Goal: Register for event/course

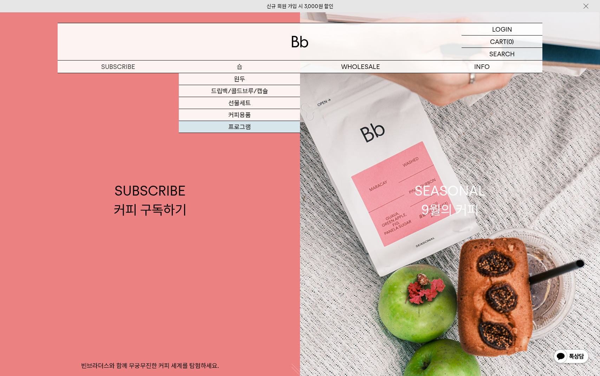
click at [245, 125] on link "프로그램" at bounding box center [239, 127] width 121 height 12
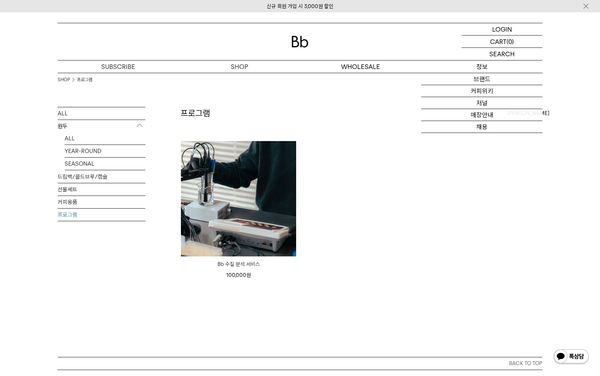
click at [488, 69] on p "정보" at bounding box center [481, 66] width 121 height 12
click at [491, 82] on link "브랜드" at bounding box center [481, 79] width 121 height 12
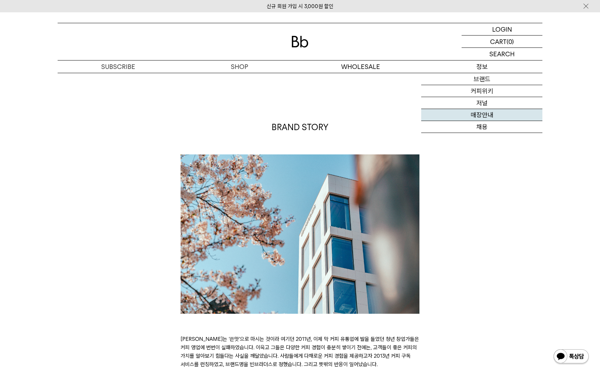
click at [493, 113] on link "매장안내" at bounding box center [481, 115] width 121 height 12
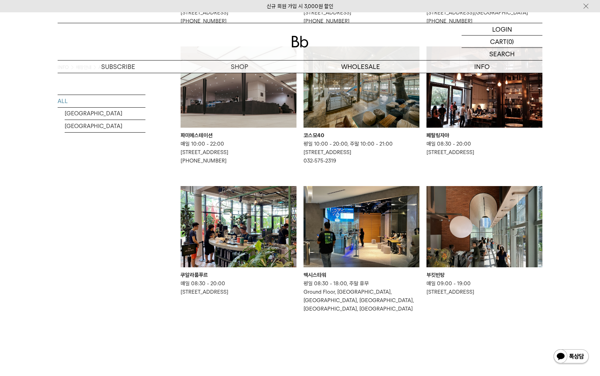
scroll to position [375, 0]
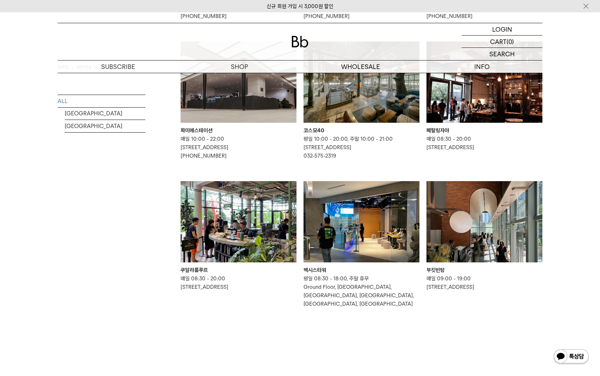
click at [564, 221] on div "INFO 매장안내 All ALL SOUTH KOREA MALAYSIA Bb가 직접 운영하는 커피 바들을 소개합니다." at bounding box center [300, 13] width 600 height 631
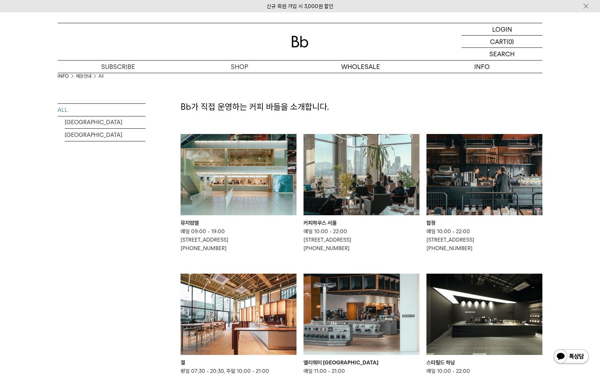
scroll to position [0, 0]
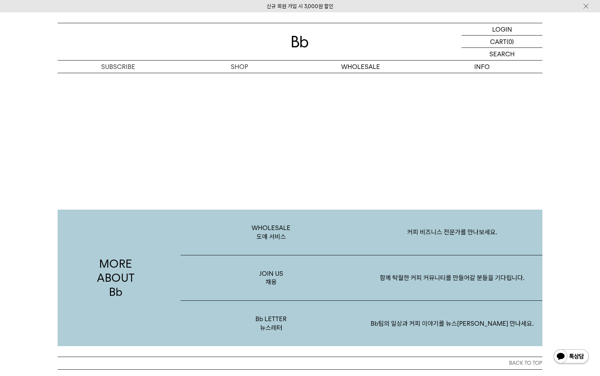
scroll to position [1362, 0]
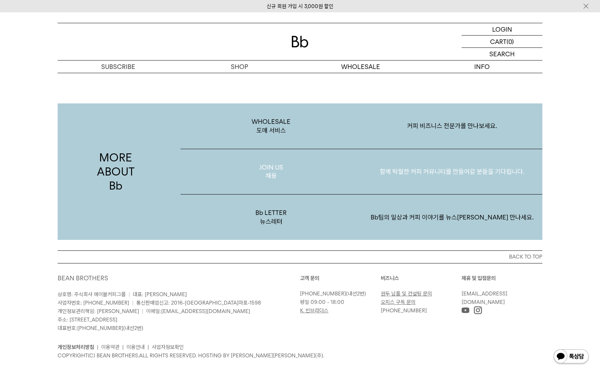
click at [449, 162] on p "함께 탁월한 커피 커뮤니티를 만들어갈 분들을 기다립니다." at bounding box center [452, 171] width 181 height 37
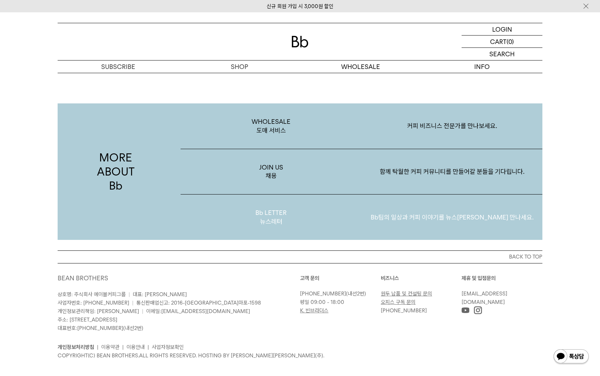
click at [383, 205] on p "Bb팀의 일상과 커피 이야기를 뉴스레터로 만나세요." at bounding box center [452, 217] width 181 height 37
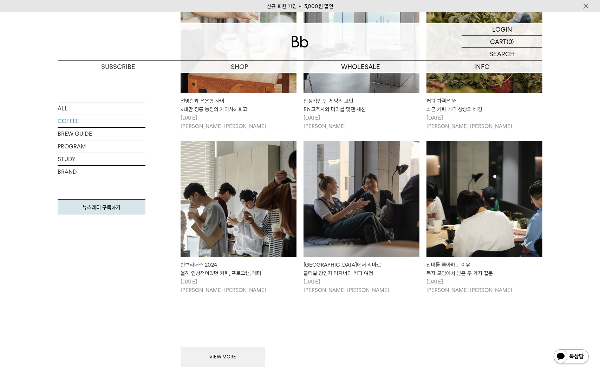
scroll to position [750, 0]
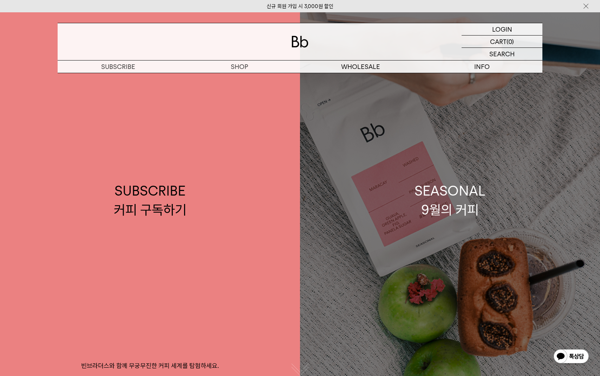
click at [474, 212] on div "SEASONAL 9월의 커피" at bounding box center [450, 199] width 71 height 37
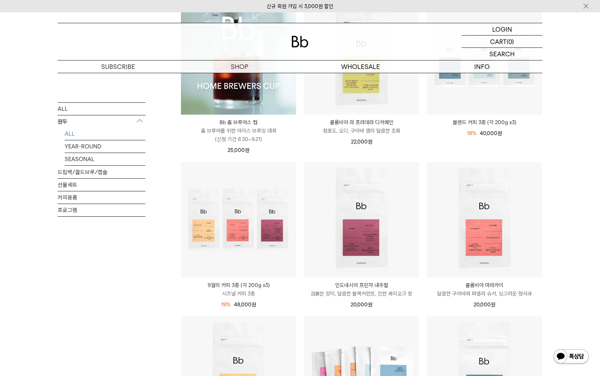
scroll to position [141, 0]
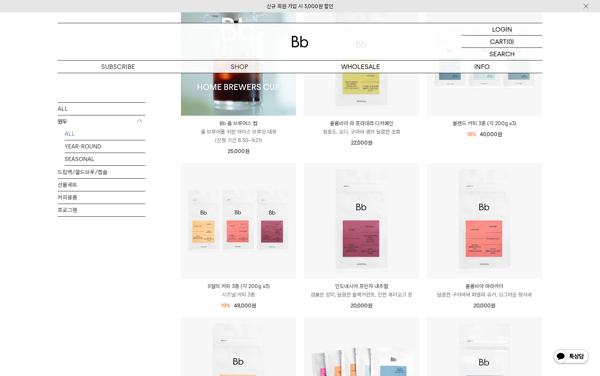
click at [256, 93] on img at bounding box center [238, 57] width 115 height 115
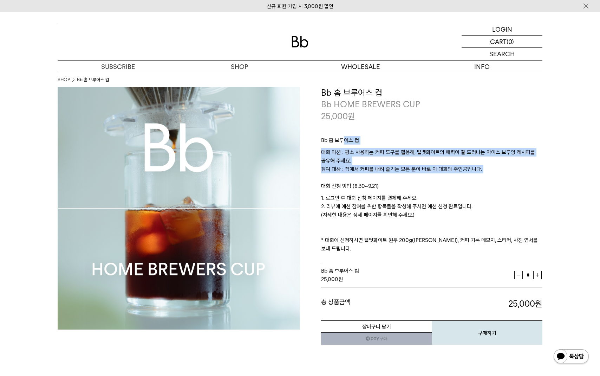
drag, startPoint x: 475, startPoint y: 170, endPoint x: 342, endPoint y: 143, distance: 135.2
click at [342, 143] on div "Bb 홈 브루어스 컵 대회 미션 : 평소 사용하는 커피 도구를 활용해, 벨벳화이트의 매력이 잘 드러나는 아이스 브루잉 레시피를 공유해 주세요.…" at bounding box center [431, 192] width 221 height 141
click at [342, 143] on p "Bb 홈 브루어스 컵" at bounding box center [431, 142] width 221 height 12
drag, startPoint x: 427, startPoint y: 161, endPoint x: 337, endPoint y: 137, distance: 93.0
click at [337, 137] on div "Bb 홈 브루어스 컵 대회 미션 : 평소 사용하는 커피 도구를 활용해, 벨벳화이트의 매력이 잘 드러나는 아이스 브루잉 레시피를 공유해 주세요.…" at bounding box center [431, 192] width 221 height 141
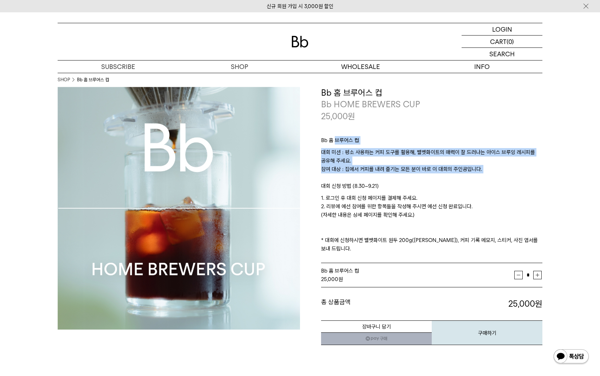
click at [337, 137] on p "Bb 홈 브루어스 컵" at bounding box center [431, 142] width 221 height 12
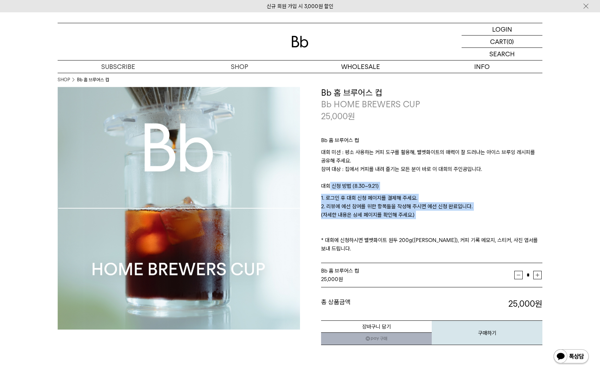
drag, startPoint x: 370, startPoint y: 195, endPoint x: 320, endPoint y: 180, distance: 51.9
click at [320, 181] on div "**********" at bounding box center [421, 216] width 242 height 259
click at [320, 180] on div "**********" at bounding box center [421, 216] width 242 height 259
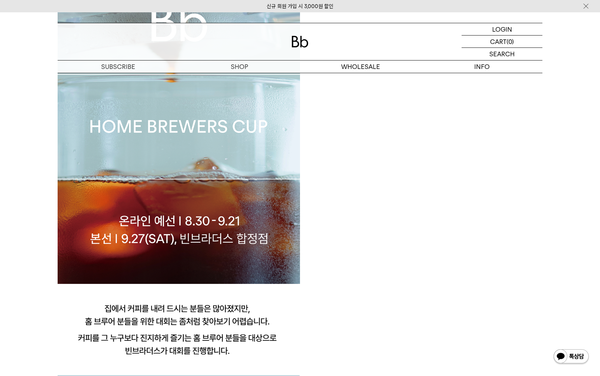
scroll to position [516, 0]
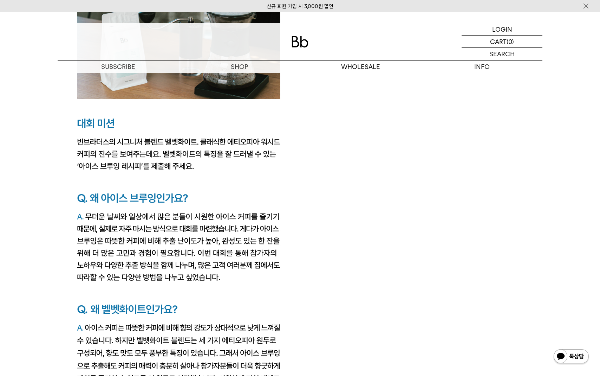
scroll to position [1078, 0]
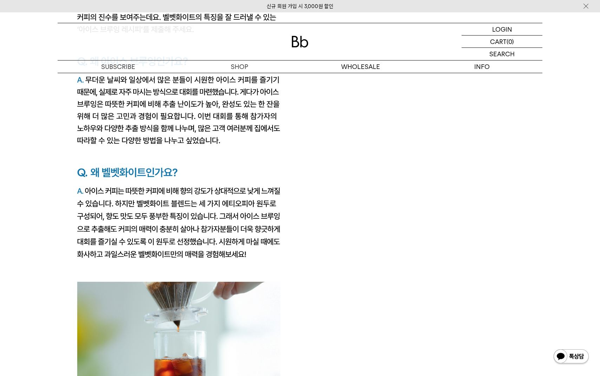
scroll to position [1218, 0]
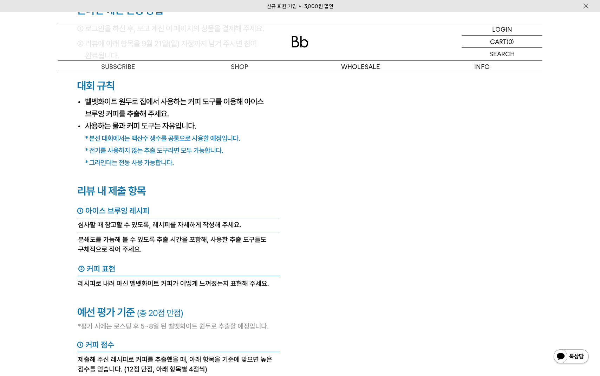
scroll to position [2718, 0]
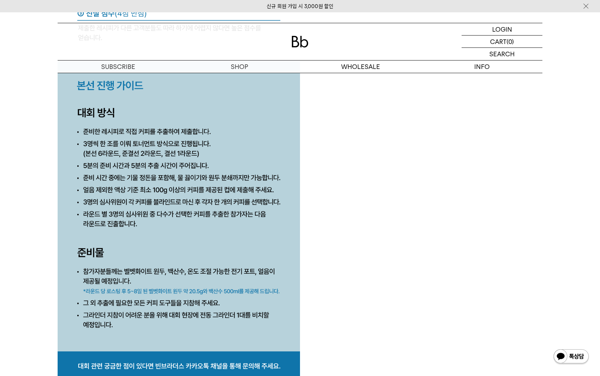
scroll to position [3186, 0]
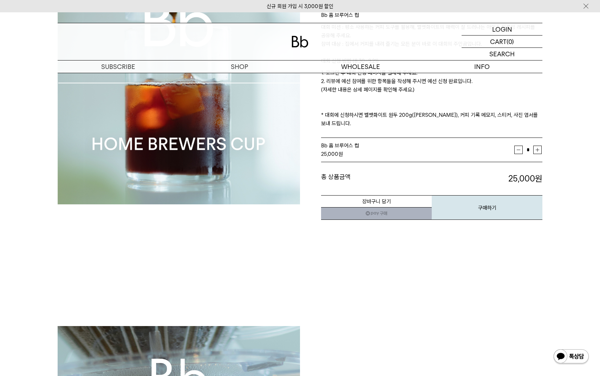
scroll to position [0, 0]
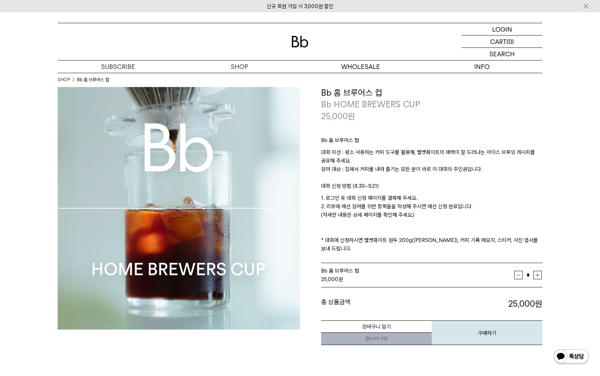
drag, startPoint x: 439, startPoint y: 213, endPoint x: 361, endPoint y: 211, distance: 78.4
click at [375, 210] on p "1. 로그인 후 대회 신청 페이지를 결제해 주세요. 2. 리뷰에 예선 참여를 위한 항목들을 작성해 주시면 예선 신청 완료입니다. (자세한 내용…" at bounding box center [431, 223] width 221 height 59
drag, startPoint x: 361, startPoint y: 211, endPoint x: 366, endPoint y: 206, distance: 7.2
click at [362, 208] on p "1. 로그인 후 대회 신청 페이지를 결제해 주세요. 2. 리뷰에 예선 참여를 위한 항목들을 작성해 주시면 예선 신청 완료입니다. (자세한 내용…" at bounding box center [431, 223] width 221 height 59
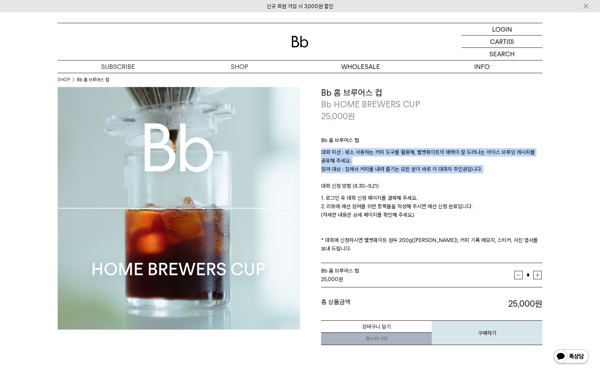
drag, startPoint x: 391, startPoint y: 158, endPoint x: 303, endPoint y: 158, distance: 88.2
click at [324, 157] on p "대회 미션 : 평소 사용하는 커피 도구를 활용해, 벨벳화이트의 매력이 잘 드러나는 아이스 브루잉 레시피를 공유해 주세요. 참여 대상 : 집에서…" at bounding box center [431, 165] width 221 height 34
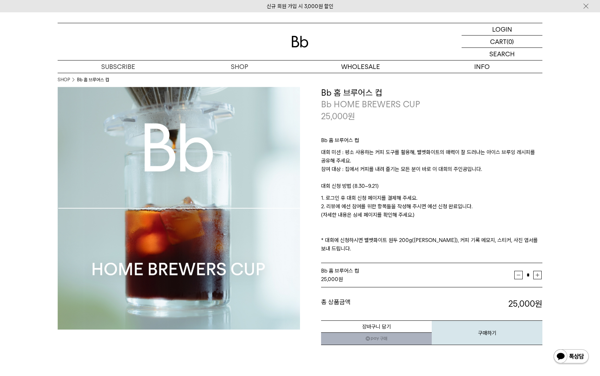
drag, startPoint x: 303, startPoint y: 158, endPoint x: 369, endPoint y: 165, distance: 66.1
click at [305, 157] on div "**********" at bounding box center [421, 216] width 242 height 259
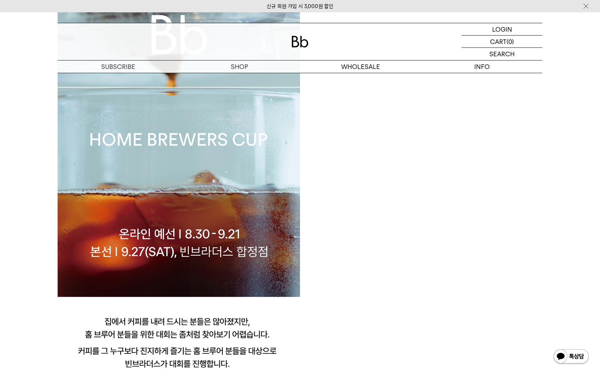
scroll to position [609, 0]
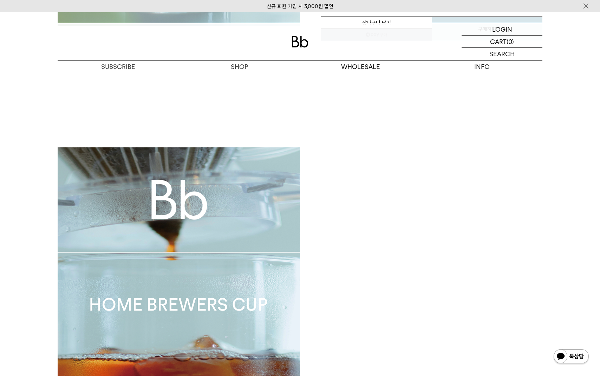
scroll to position [375, 0]
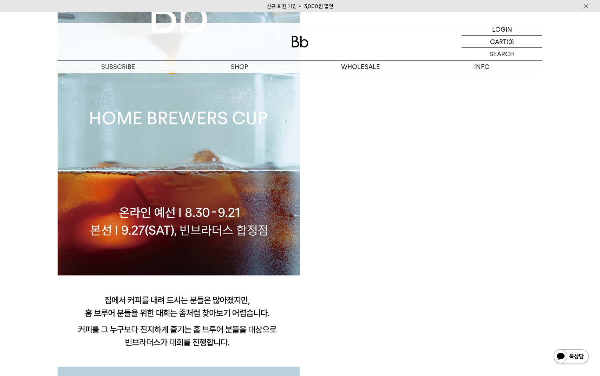
scroll to position [562, 0]
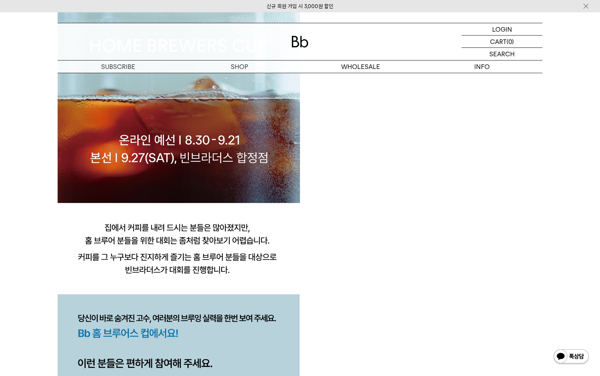
drag, startPoint x: 393, startPoint y: 206, endPoint x: 414, endPoint y: 216, distance: 23.4
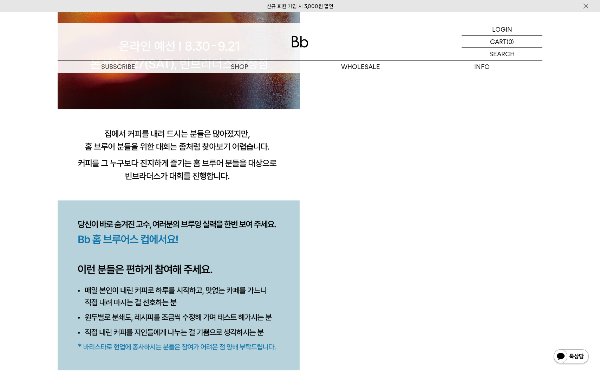
scroll to position [797, 0]
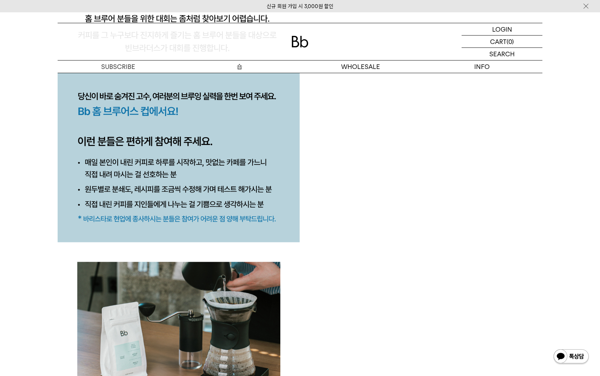
scroll to position [797, 0]
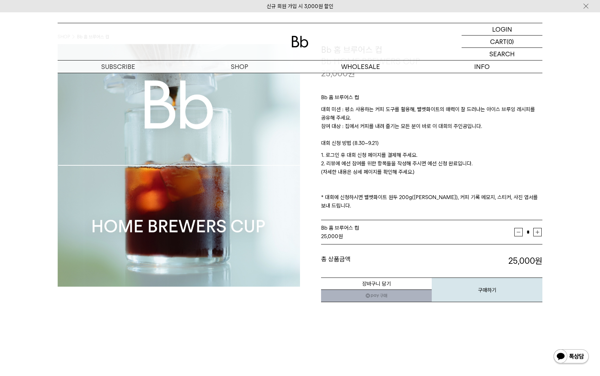
scroll to position [0, 0]
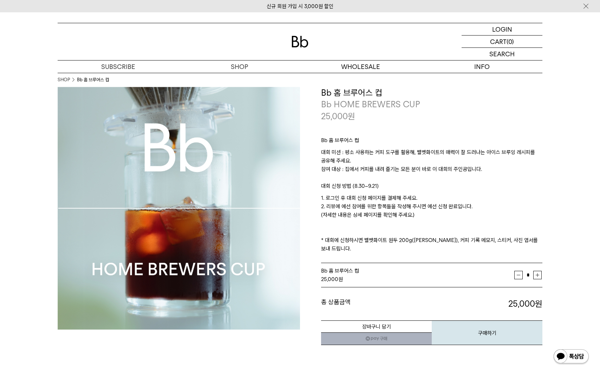
click at [468, 192] on p "대회 신청 방법 (8.30~9.21)" at bounding box center [431, 188] width 221 height 12
drag, startPoint x: 490, startPoint y: 164, endPoint x: 393, endPoint y: 155, distance: 98.1
click at [396, 155] on p "대회 미션 : 평소 사용하는 커피 도구를 활용해, 벨벳화이트의 매력이 잘 드러나는 아이스 브루잉 레시피를 공유해 주세요. 참여 대상 : 집에서…" at bounding box center [431, 165] width 221 height 34
click at [393, 155] on p "대회 미션 : 평소 사용하는 커피 도구를 활용해, 벨벳화이트의 매력이 잘 드러나는 아이스 브루잉 레시피를 공유해 주세요. 참여 대상 : 집에서…" at bounding box center [431, 165] width 221 height 34
drag, startPoint x: 434, startPoint y: 218, endPoint x: 328, endPoint y: 185, distance: 110.8
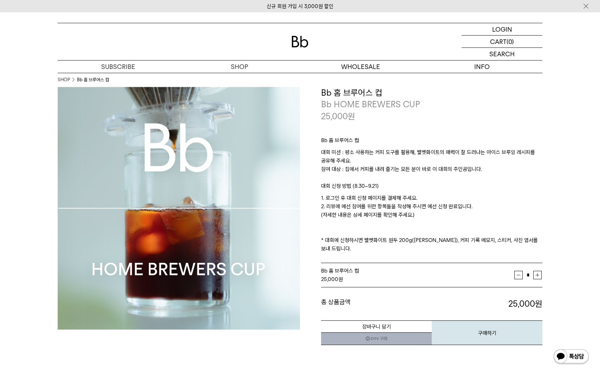
click at [328, 185] on div "Bb 홈 브루어스 컵 대회 미션 : 평소 사용하는 커피 도구를 활용해, 벨벳화이트의 매력이 잘 드러나는 아이스 브루잉 레시피를 공유해 주세요.…" at bounding box center [431, 192] width 221 height 141
click at [328, 185] on p "대회 신청 방법 (8.30~9.21)" at bounding box center [431, 188] width 221 height 12
drag, startPoint x: 429, startPoint y: 218, endPoint x: 323, endPoint y: 192, distance: 108.8
click at [323, 192] on div "Bb 홈 브루어스 컵 대회 미션 : 평소 사용하는 커피 도구를 활용해, 벨벳화이트의 매력이 잘 드러나는 아이스 브루잉 레시피를 공유해 주세요.…" at bounding box center [431, 192] width 221 height 141
click at [323, 192] on p "대회 신청 방법 (8.30~9.21)" at bounding box center [431, 188] width 221 height 12
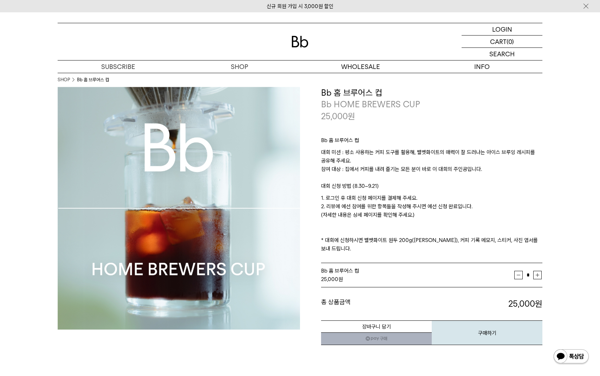
drag, startPoint x: 436, startPoint y: 211, endPoint x: 329, endPoint y: 179, distance: 112.6
click at [329, 179] on div "Bb 홈 브루어스 컵 대회 미션 : 평소 사용하는 커피 도구를 활용해, 벨벳화이트의 매력이 잘 드러나는 아이스 브루잉 레시피를 공유해 주세요.…" at bounding box center [431, 192] width 221 height 141
click at [329, 178] on p "대회 미션 : 평소 사용하는 커피 도구를 활용해, 벨벳화이트의 매력이 잘 드러나는 아이스 브루잉 레시피를 공유해 주세요. 참여 대상 : 집에서…" at bounding box center [431, 165] width 221 height 34
click at [472, 239] on p "1. 로그인 후 대회 신청 페이지를 결제해 주세요. 2. 리뷰에 예선 참여를 위한 항목들을 작성해 주시면 예선 신청 완료입니다. (자세한 내용…" at bounding box center [431, 223] width 221 height 59
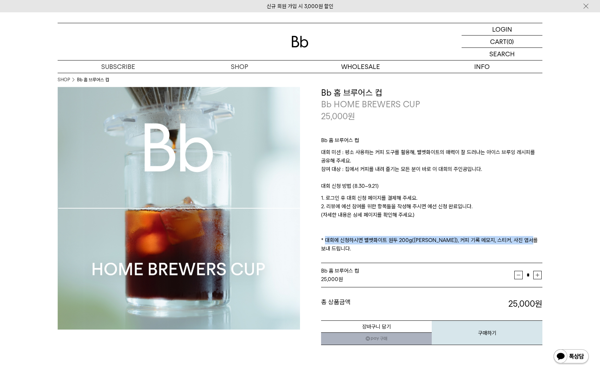
drag, startPoint x: 542, startPoint y: 240, endPoint x: 323, endPoint y: 238, distance: 219.0
click at [323, 238] on p "1. 로그인 후 대회 신청 페이지를 결제해 주세요. 2. 리뷰에 예선 참여를 위한 항목들을 작성해 주시면 예선 신청 완료입니다. (자세한 내용…" at bounding box center [431, 223] width 221 height 59
drag, startPoint x: 312, startPoint y: 239, endPoint x: 551, endPoint y: 246, distance: 239.1
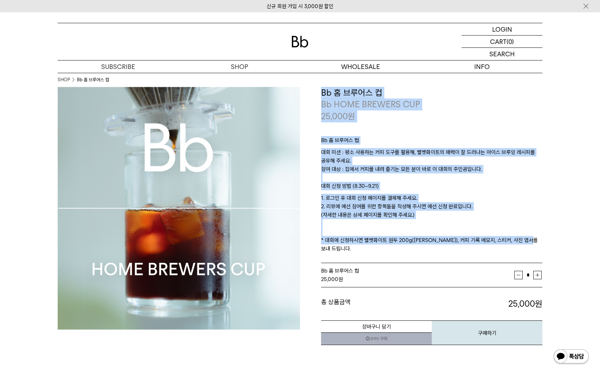
drag, startPoint x: 549, startPoint y: 242, endPoint x: 299, endPoint y: 243, distance: 250.6
click at [399, 218] on p "1. 로그인 후 대회 신청 페이지를 결제해 주세요. 2. 리뷰에 예선 참여를 위한 항목들을 작성해 주시면 예선 신청 완료입니다. (자세한 내용…" at bounding box center [431, 223] width 221 height 59
click at [491, 239] on p "1. 로그인 후 대회 신청 페이지를 결제해 주세요. 2. 리뷰에 예선 참여를 위한 항목들을 작성해 주시면 예선 신청 완료입니다. (자세한 내용…" at bounding box center [431, 223] width 221 height 59
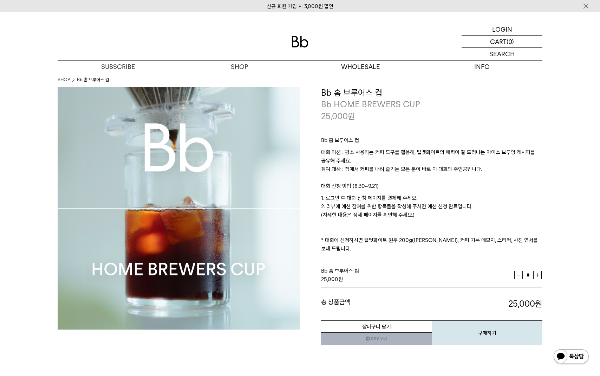
drag, startPoint x: 479, startPoint y: 201, endPoint x: 471, endPoint y: 192, distance: 11.7
click at [479, 201] on p "1. 로그인 후 대회 신청 페이지를 결제해 주세요. 2. 리뷰에 예선 참여를 위한 항목들을 작성해 주시면 예선 신청 완료입니다. (자세한 내용…" at bounding box center [431, 223] width 221 height 59
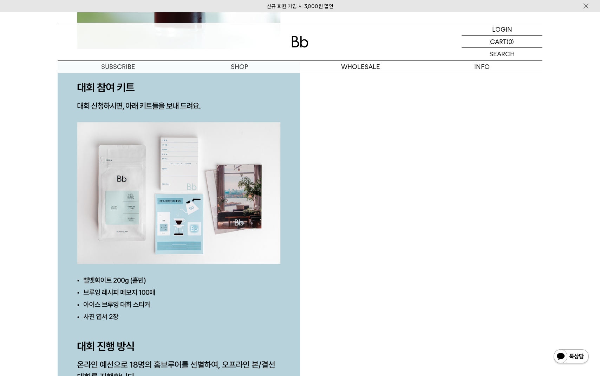
scroll to position [1593, 0]
